Goal: Go to known website: Go to known website

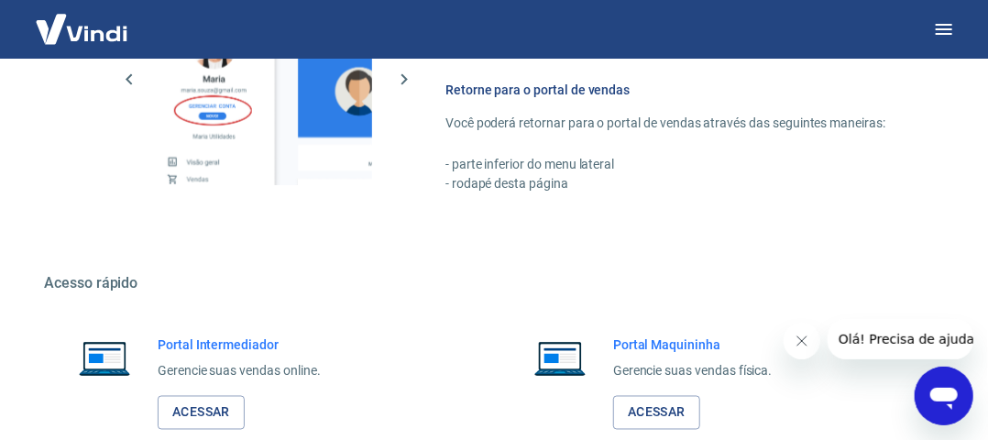
scroll to position [1023, 0]
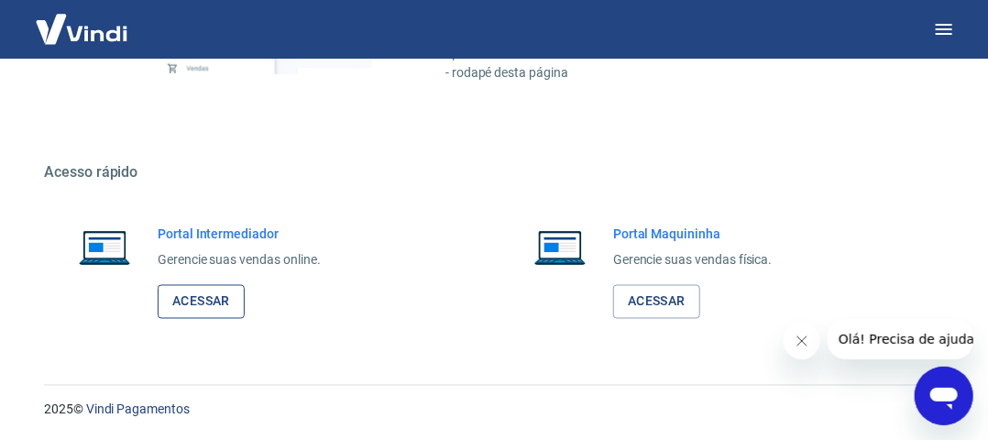
click at [213, 301] on link "Acessar" at bounding box center [201, 302] width 87 height 34
